Goal: Complete application form

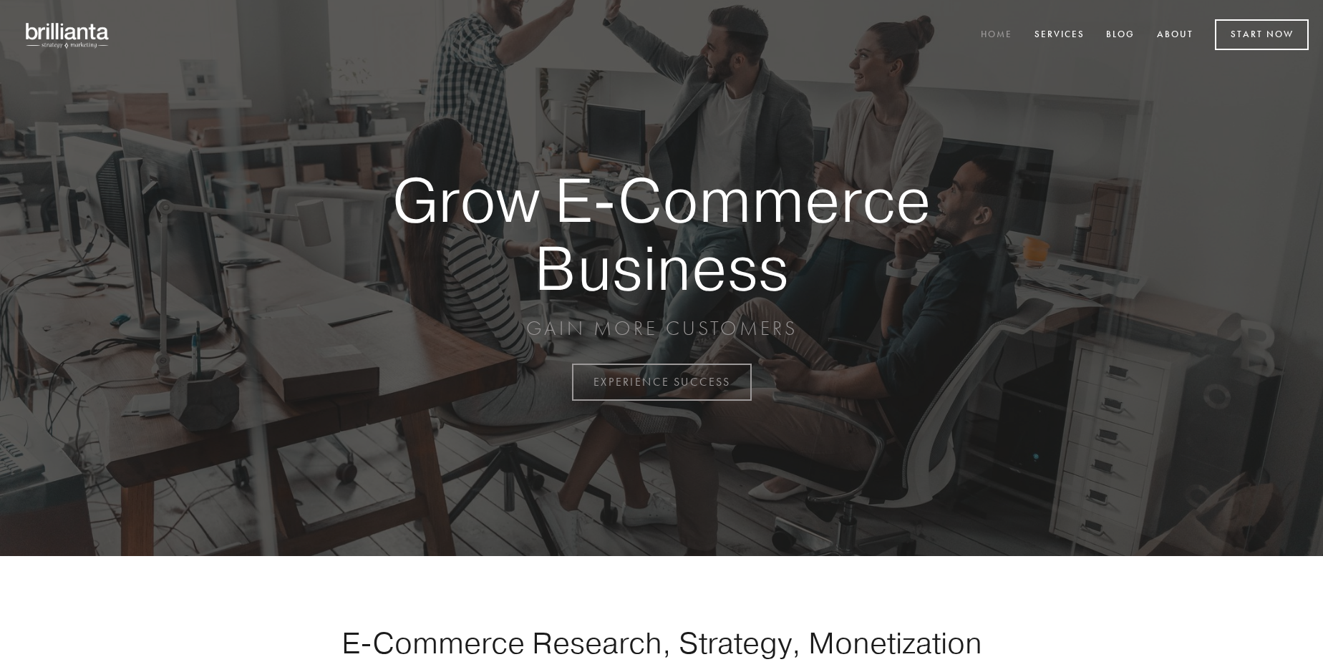
scroll to position [3752, 0]
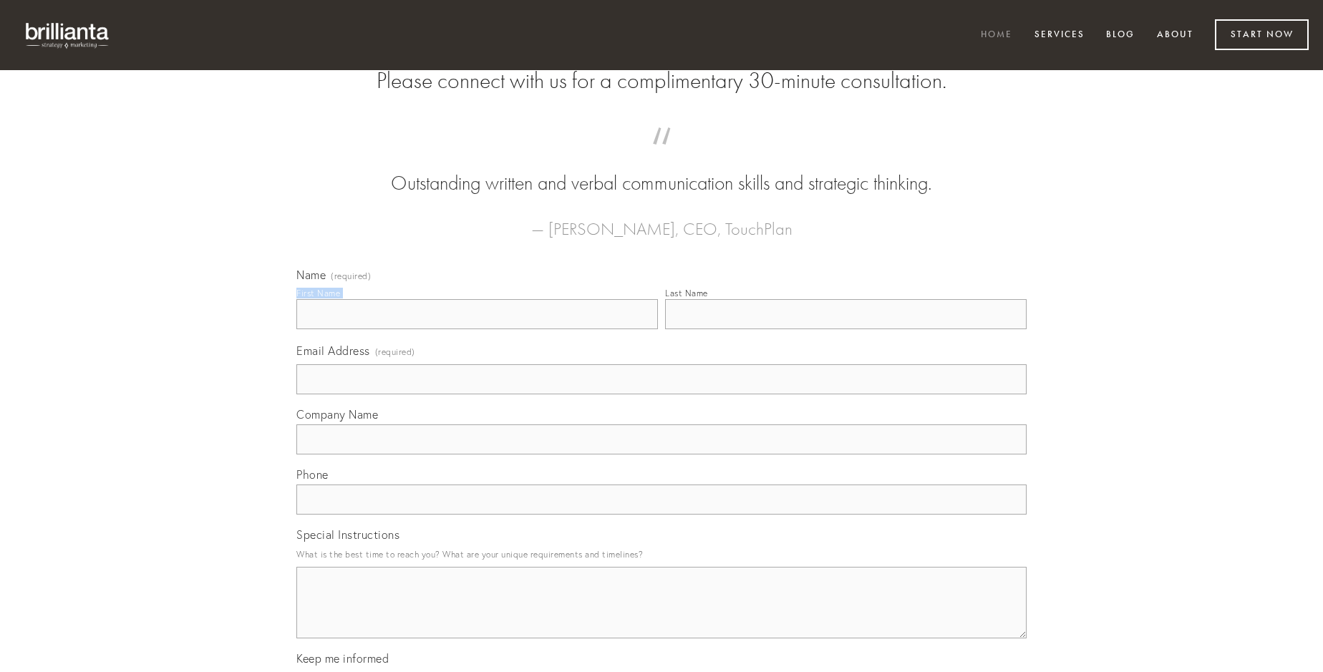
type input "[PERSON_NAME] V"
click at [845, 329] on input "Last Name" at bounding box center [845, 314] width 361 height 30
type input "[PERSON_NAME] V"
click at [661, 394] on input "Email Address (required)" at bounding box center [661, 379] width 730 height 30
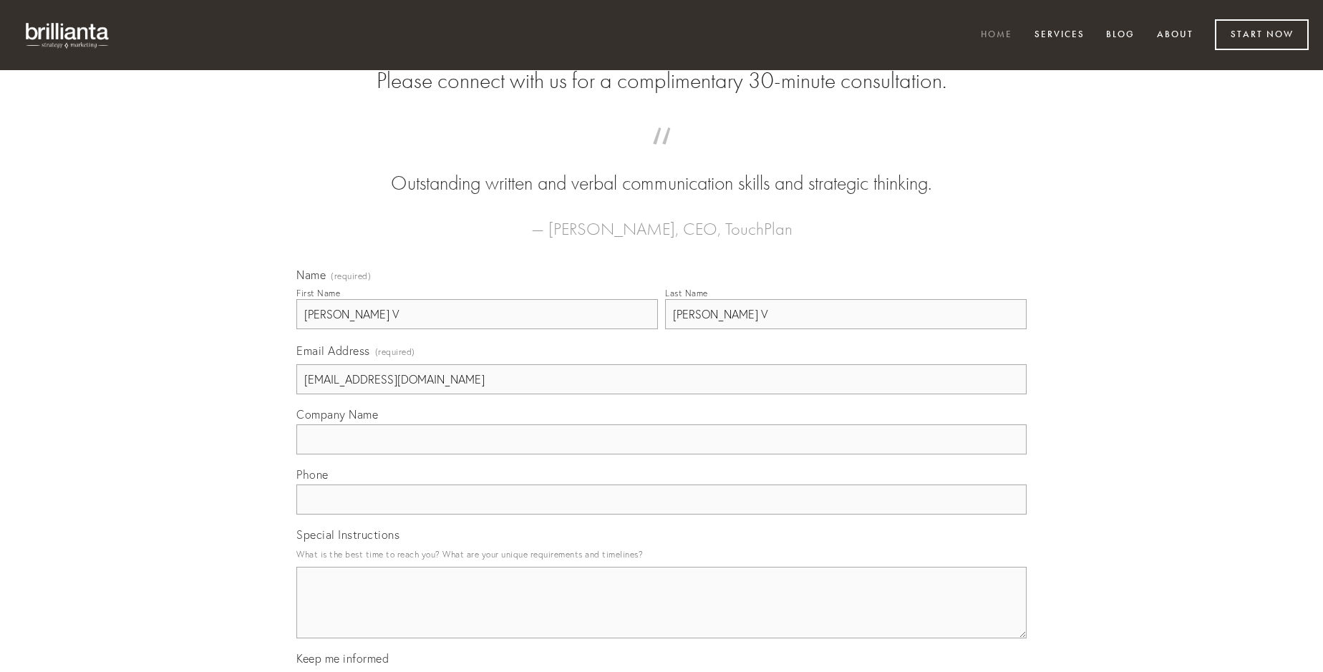
type input "[EMAIL_ADDRESS][DOMAIN_NAME]"
click at [661, 455] on input "Company Name" at bounding box center [661, 439] width 730 height 30
type input "degenero"
click at [661, 515] on input "text" at bounding box center [661, 500] width 730 height 30
click at [661, 616] on textarea "Special Instructions" at bounding box center [661, 603] width 730 height 72
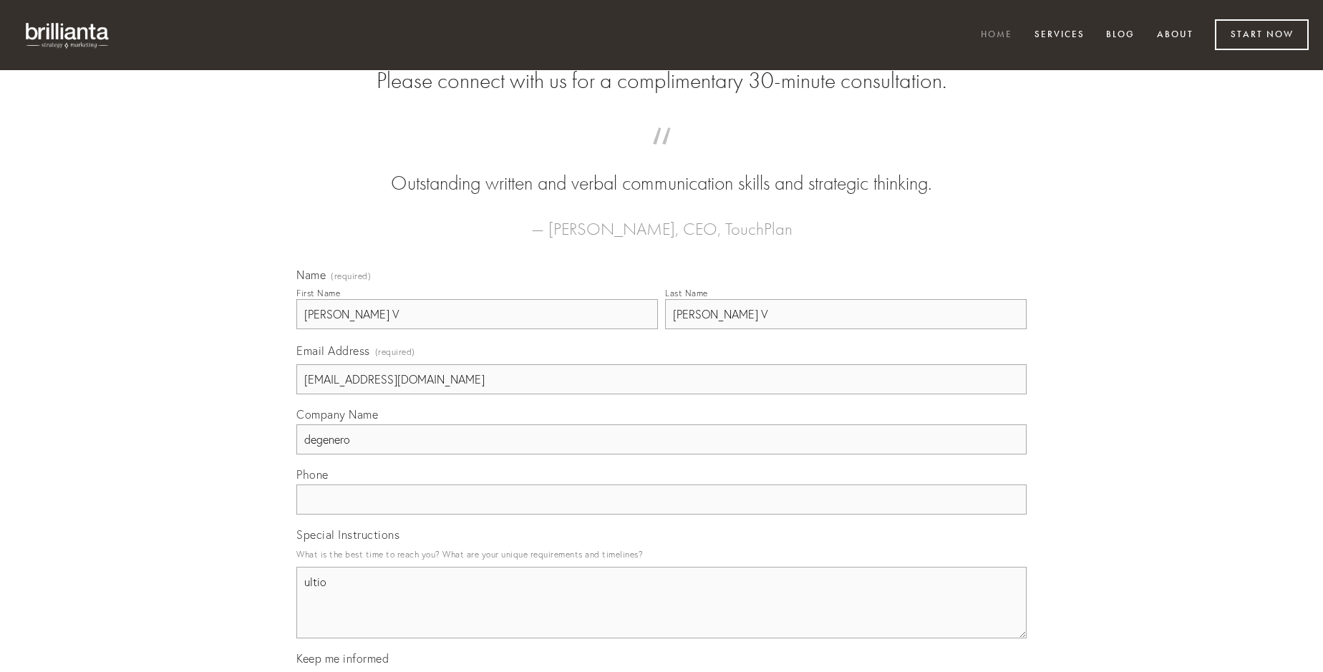
type textarea "ultio"
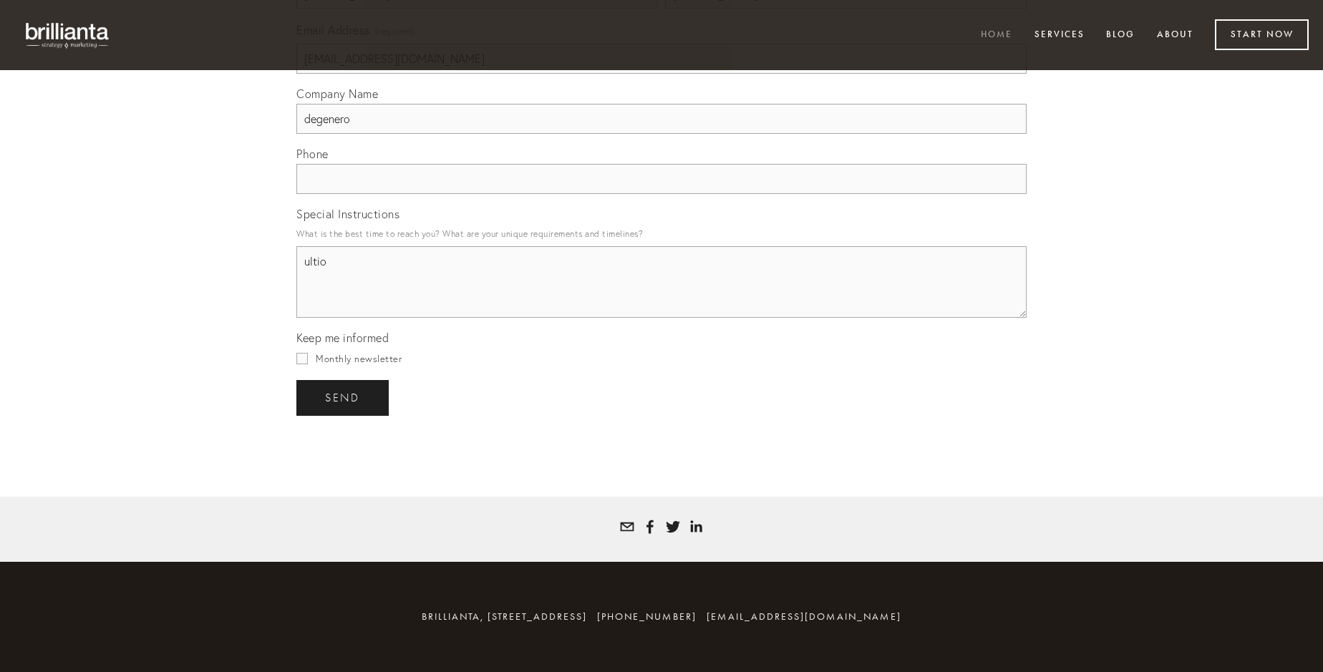
click at [344, 397] on span "send" at bounding box center [342, 398] width 35 height 13
